Goal: Task Accomplishment & Management: Manage account settings

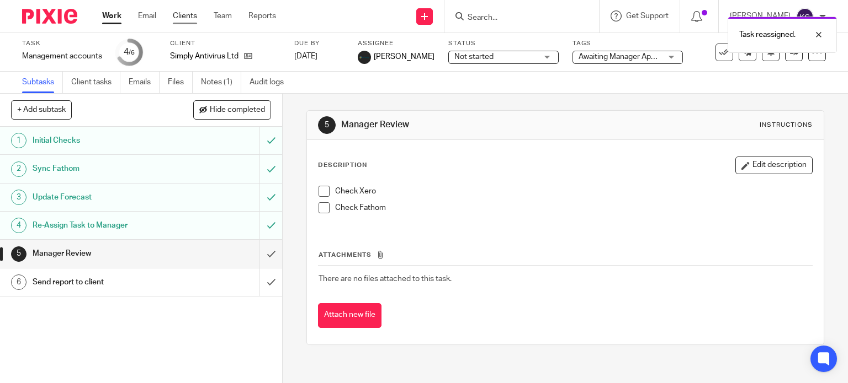
click at [181, 14] on link "Clients" at bounding box center [185, 15] width 24 height 11
click at [490, 19] on div "Task reassigned." at bounding box center [630, 32] width 413 height 42
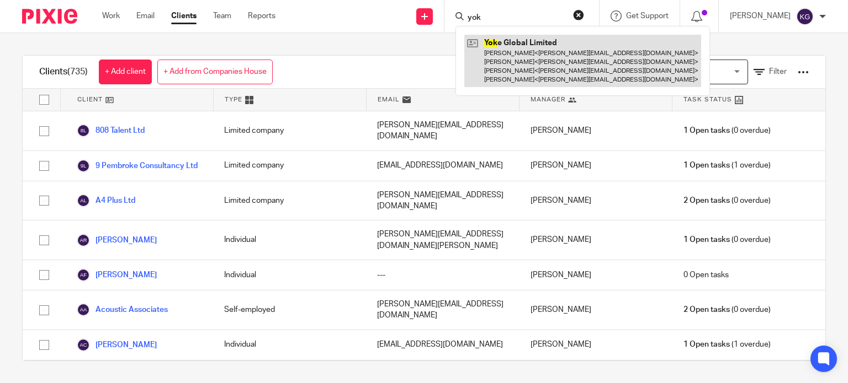
type input "yok"
click at [498, 38] on link at bounding box center [582, 61] width 237 height 52
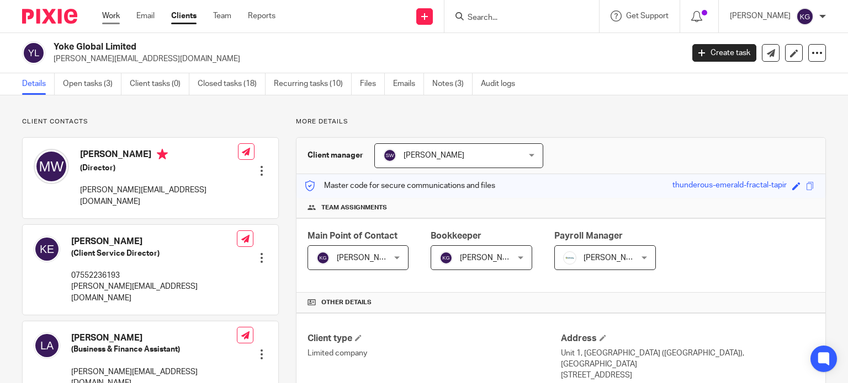
click at [114, 17] on link "Work" at bounding box center [111, 15] width 18 height 11
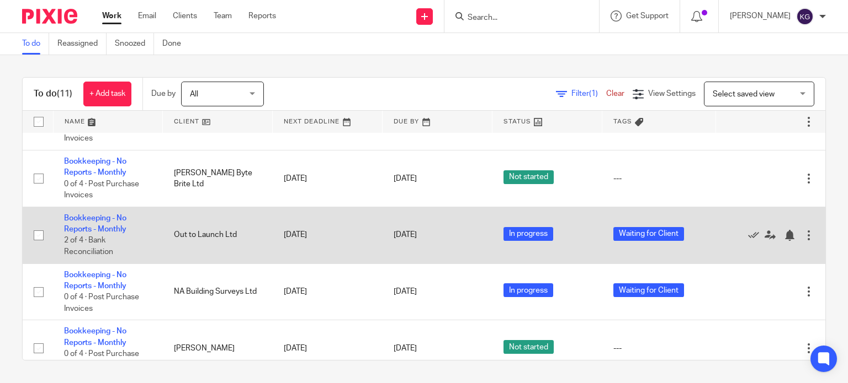
scroll to position [331, 0]
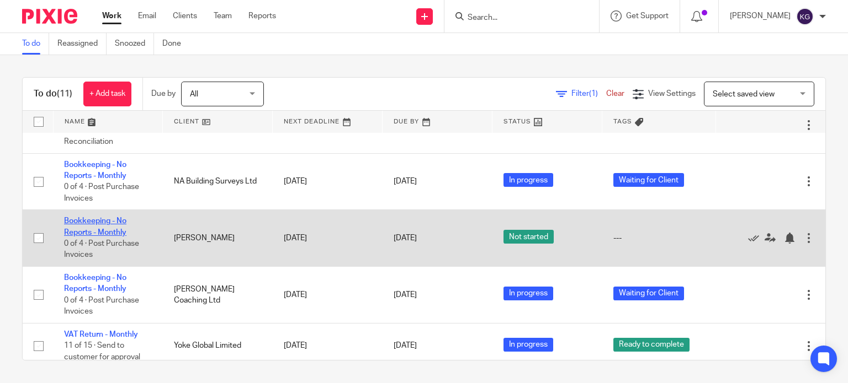
click at [121, 236] on link "Bookkeeping - No Reports - Monthly" at bounding box center [95, 226] width 62 height 19
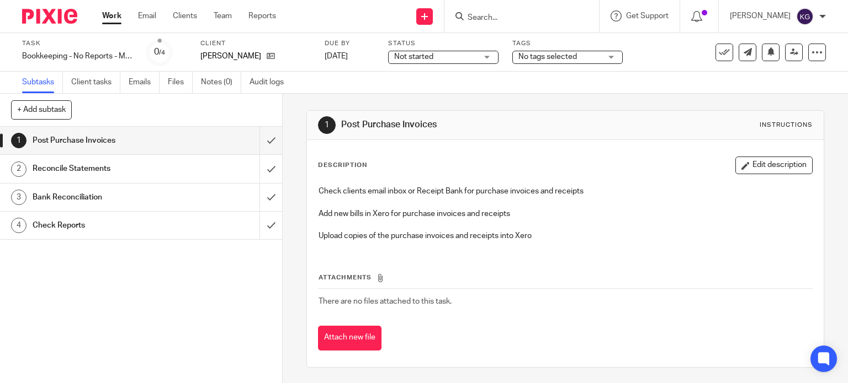
click at [558, 49] on div "Tags No tags selected Agent Authorisation Required AML Check Required Awaiting …" at bounding box center [567, 52] width 110 height 26
click at [561, 54] on span "No tags selected" at bounding box center [547, 57] width 58 height 8
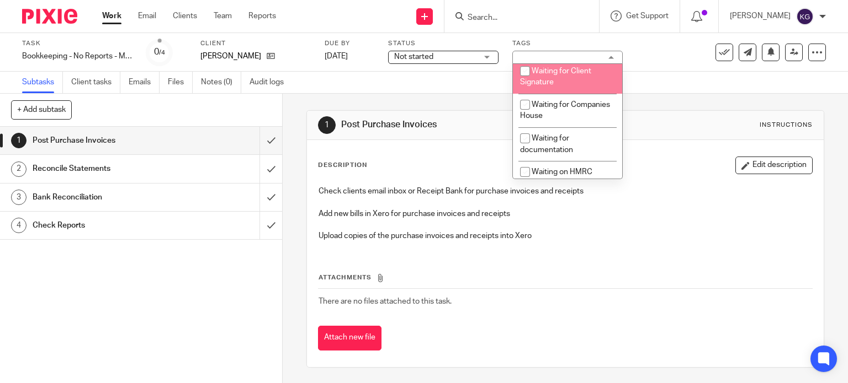
scroll to position [386, 0]
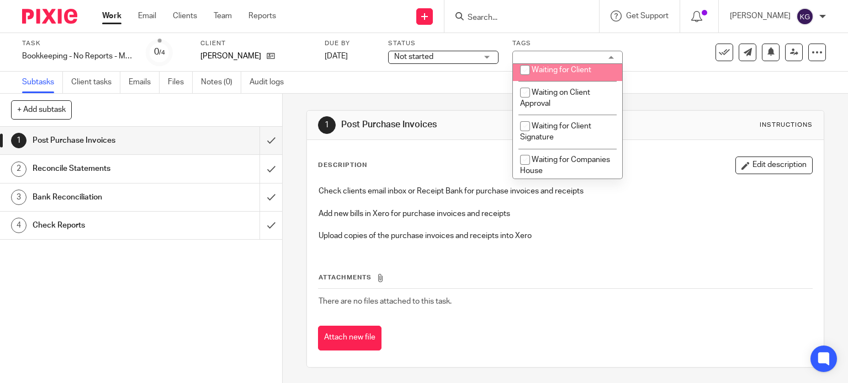
click at [561, 79] on li "Waiting for Client" at bounding box center [567, 70] width 109 height 23
checkbox input "true"
click at [428, 82] on div "Subtasks Client tasks Emails Files Notes (0) Audit logs" at bounding box center [424, 83] width 848 height 22
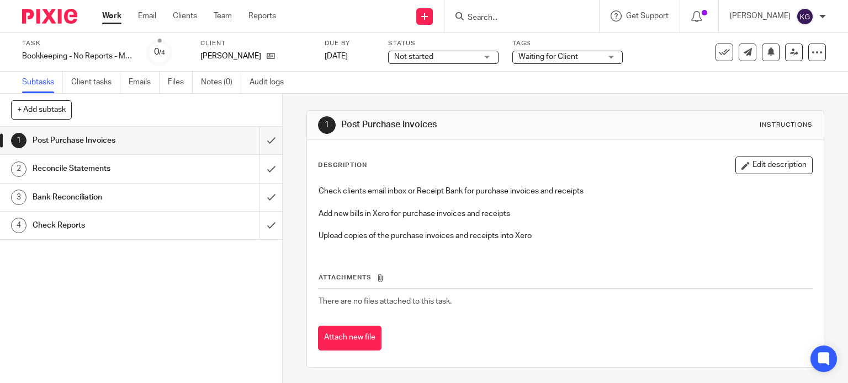
click at [115, 14] on link "Work" at bounding box center [111, 15] width 19 height 11
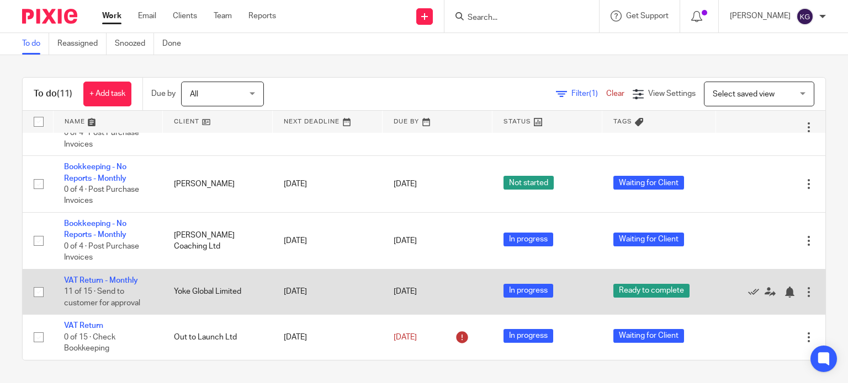
scroll to position [400, 0]
click at [111, 280] on link "VAT Return - Monthly" at bounding box center [101, 281] width 74 height 8
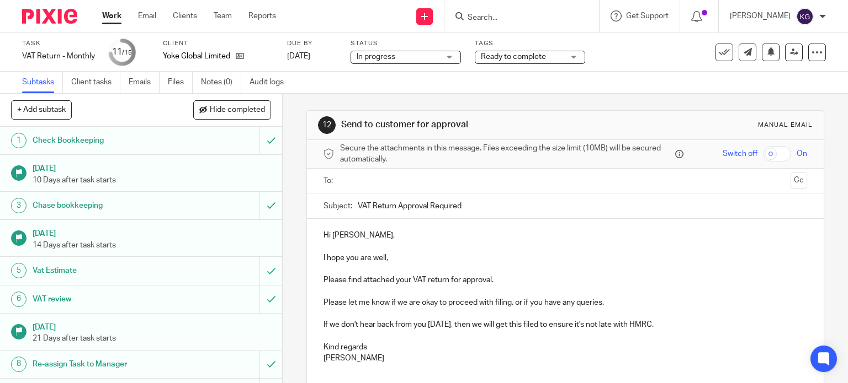
scroll to position [209, 0]
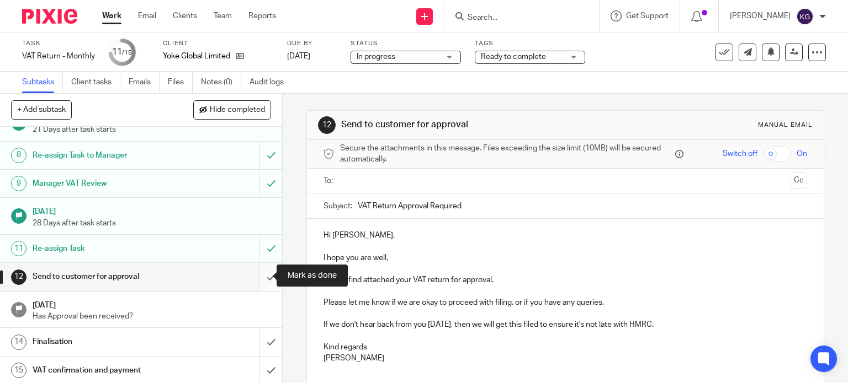
click at [257, 275] on input "submit" at bounding box center [141, 277] width 282 height 28
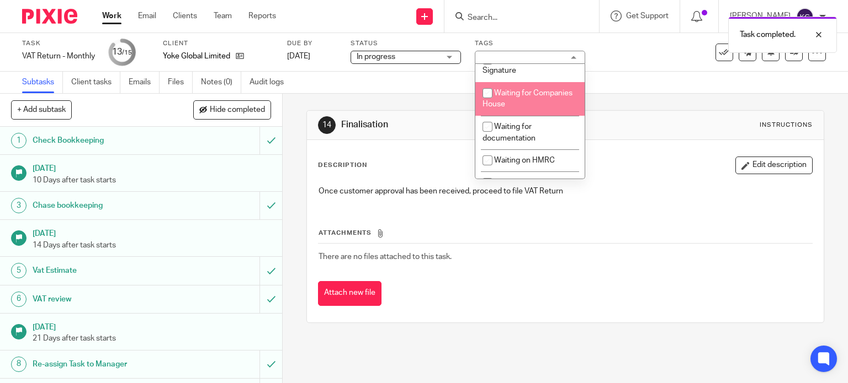
scroll to position [398, 0]
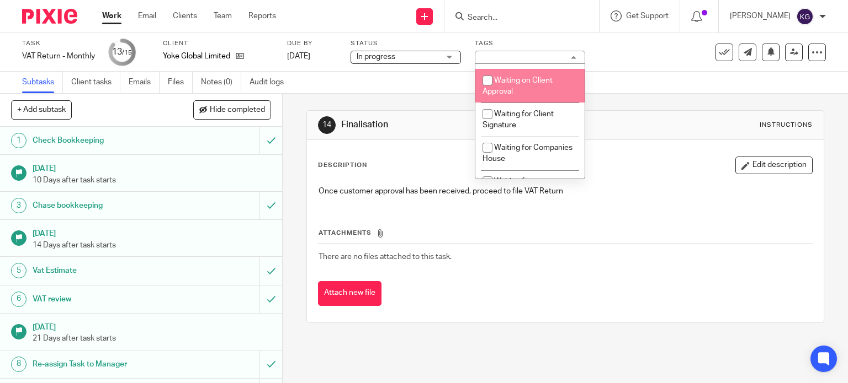
click at [484, 83] on input "checkbox" at bounding box center [487, 80] width 21 height 21
checkbox input "true"
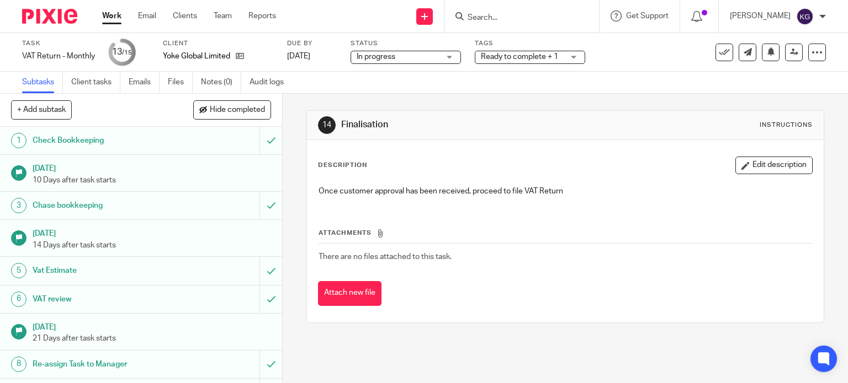
click at [620, 82] on div "Subtasks Client tasks Emails Files Notes (0) Audit logs" at bounding box center [424, 83] width 848 height 22
click at [106, 12] on link "Work" at bounding box center [111, 15] width 19 height 11
